Goal: Find specific page/section: Find specific page/section

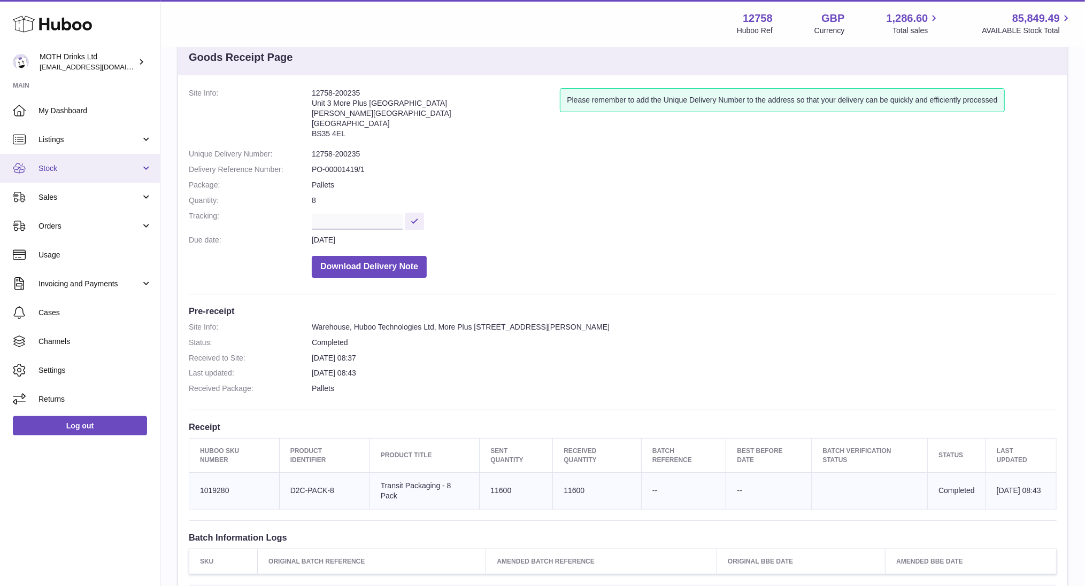
click at [66, 164] on span "Stock" at bounding box center [89, 169] width 102 height 10
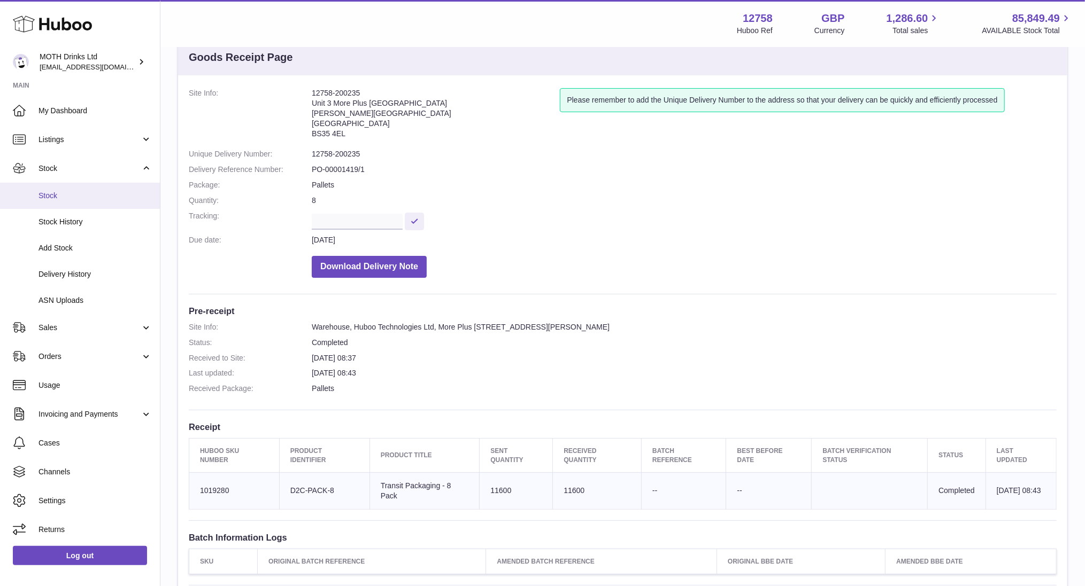
click at [67, 199] on span "Stock" at bounding box center [94, 196] width 113 height 10
click at [73, 330] on span "Sales" at bounding box center [89, 328] width 102 height 10
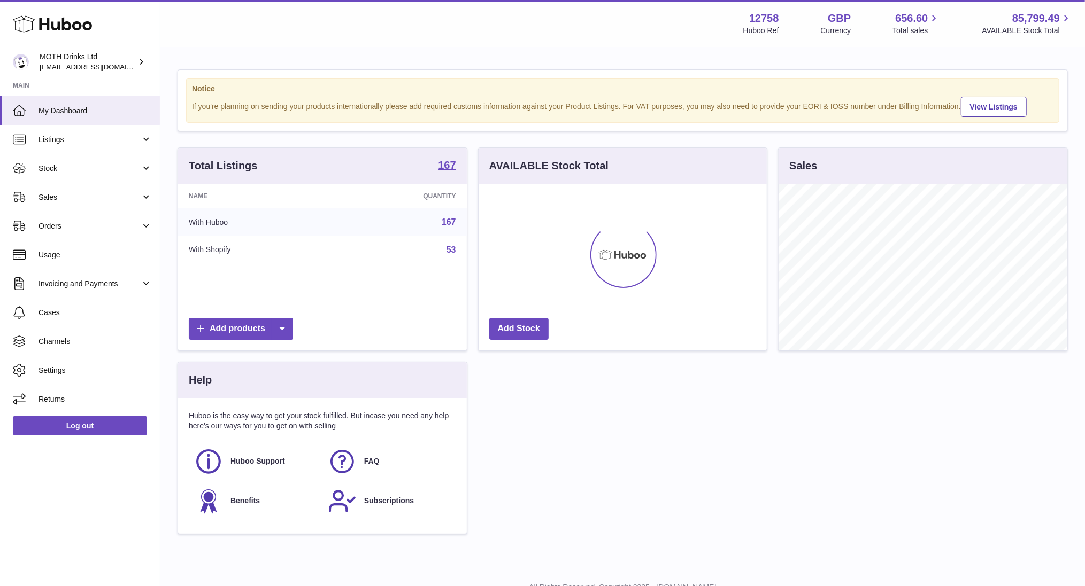
scroll to position [167, 289]
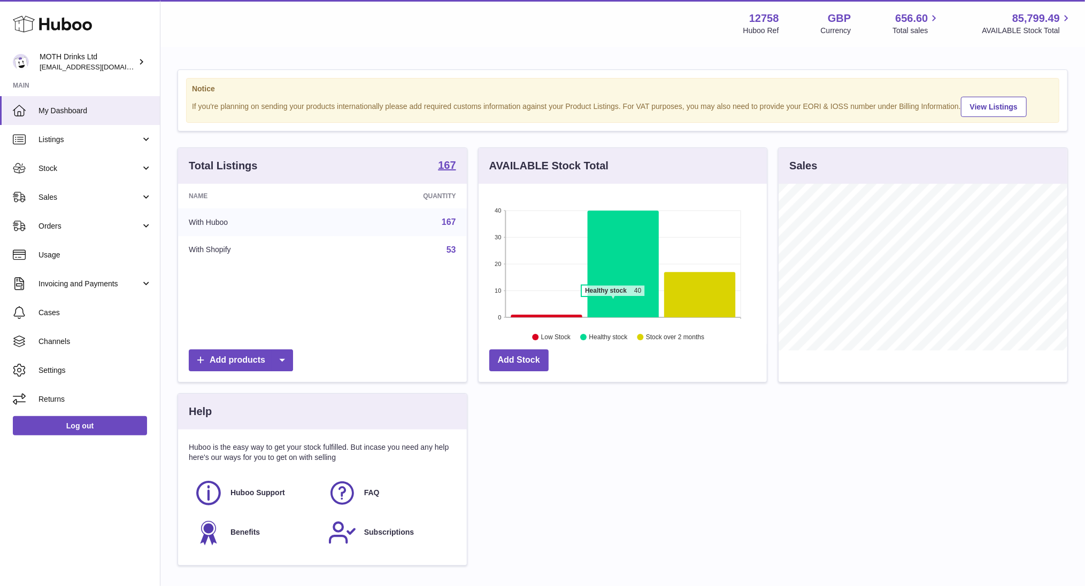
click at [613, 301] on icon at bounding box center [622, 264] width 71 height 107
